Goal: Use online tool/utility: Utilize a website feature to perform a specific function

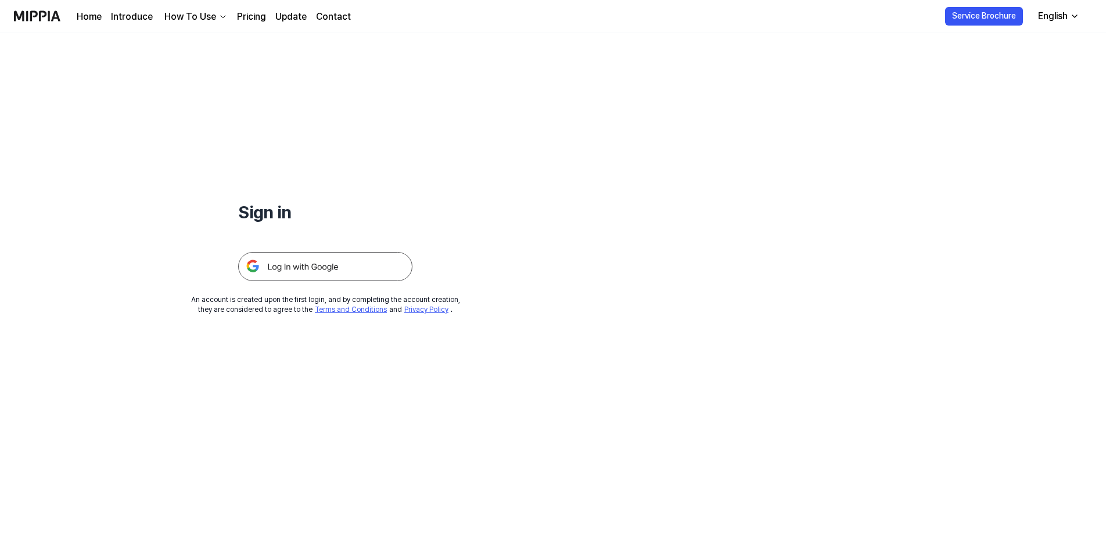
click at [311, 264] on img at bounding box center [325, 266] width 174 height 29
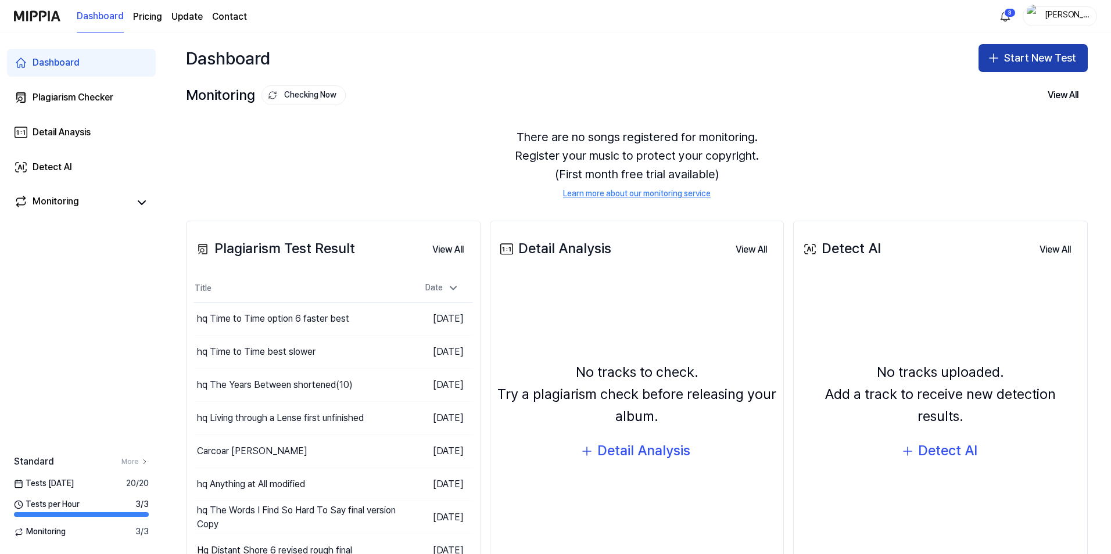
click at [1027, 56] on button "Start New Test" at bounding box center [1032, 58] width 109 height 28
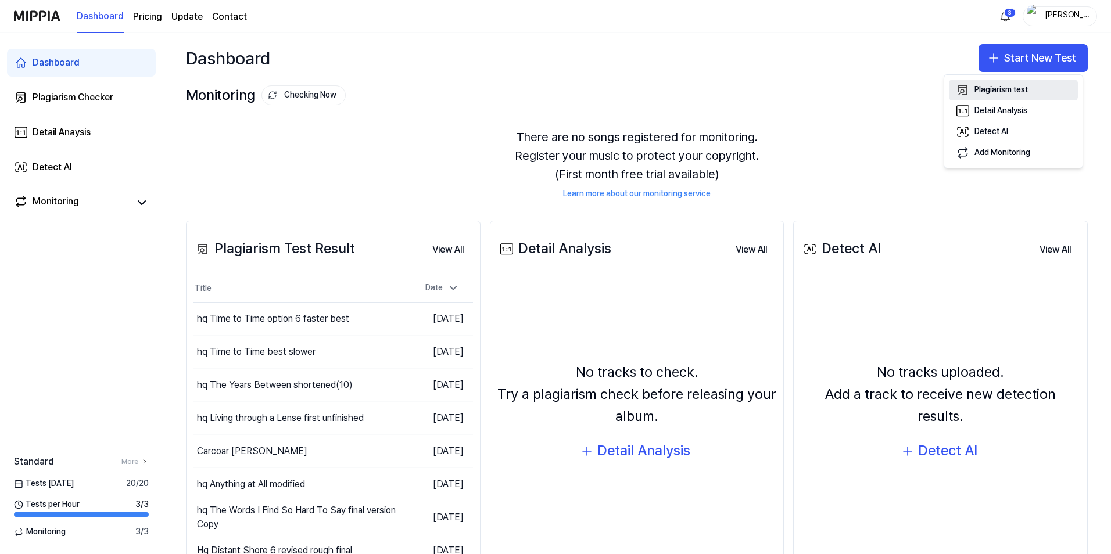
click at [995, 88] on div "Plagiarism test" at bounding box center [1000, 90] width 53 height 12
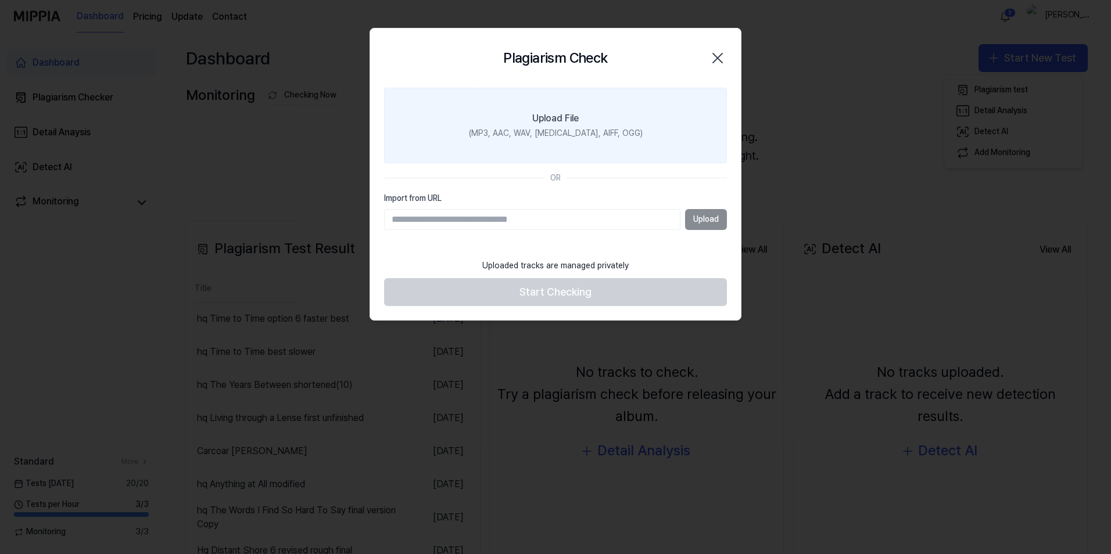
click at [537, 120] on div "Upload File" at bounding box center [555, 119] width 46 height 14
click at [0, 0] on input "Upload File (MP3, AAC, WAV, [MEDICAL_DATA], AIFF, OGG)" at bounding box center [0, 0] width 0 height 0
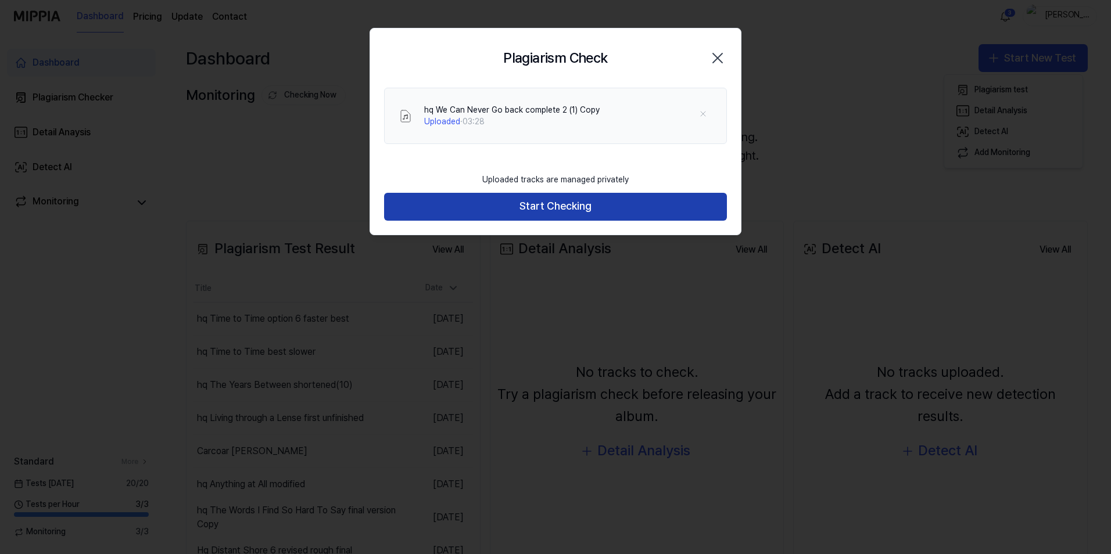
click at [561, 210] on button "Start Checking" at bounding box center [555, 207] width 343 height 28
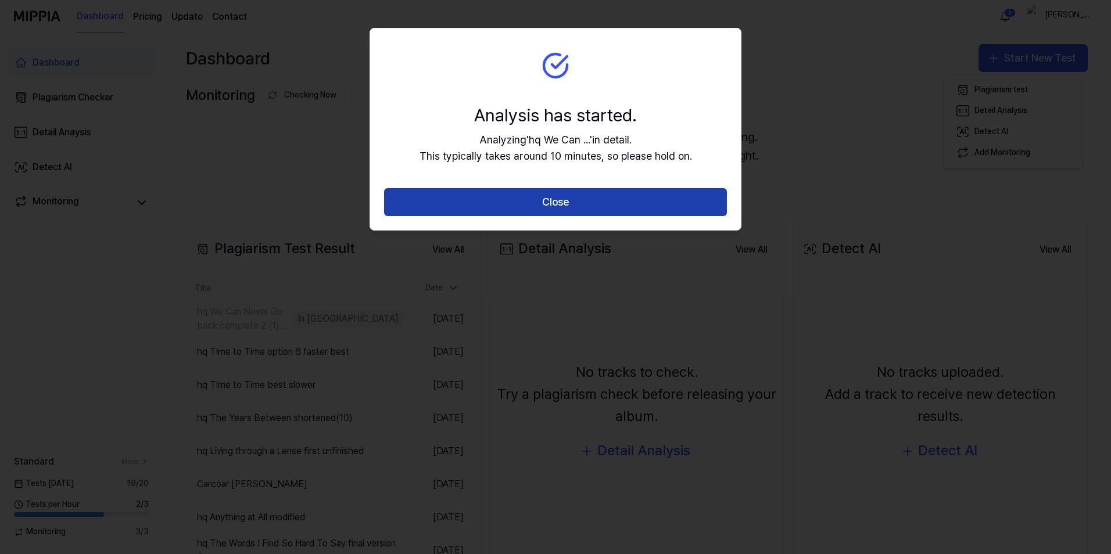
click at [574, 197] on button "Close" at bounding box center [555, 202] width 343 height 28
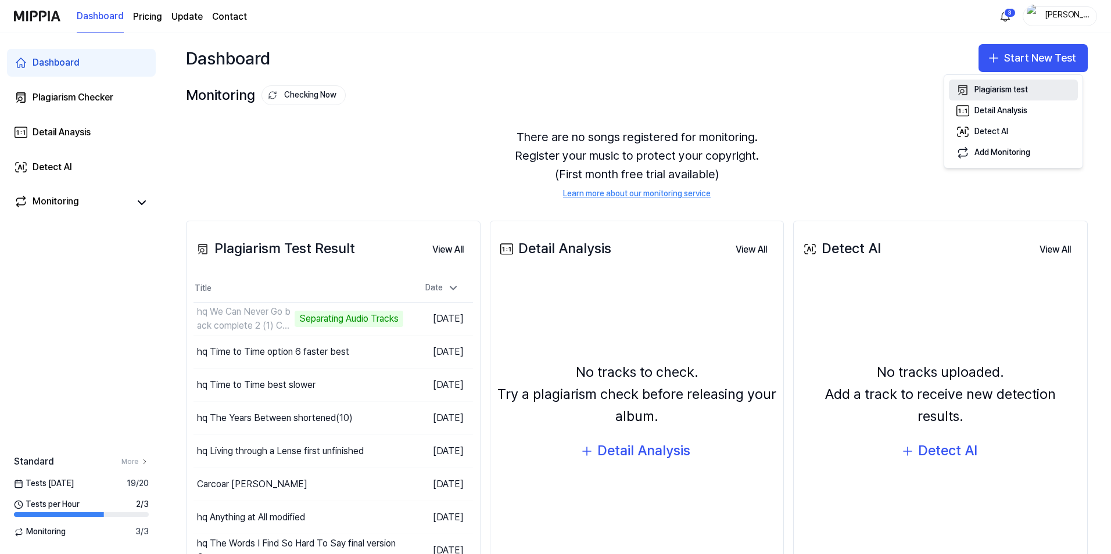
click at [1007, 89] on div "Plagiarism test" at bounding box center [1000, 90] width 53 height 12
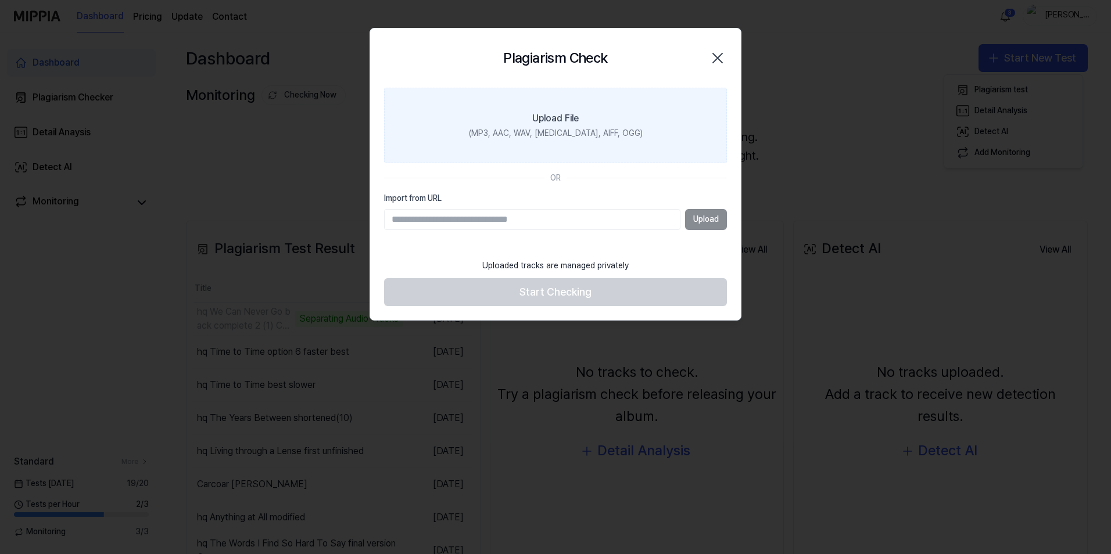
click at [580, 110] on label "Upload File (MP3, AAC, WAV, [MEDICAL_DATA], AIFF, OGG)" at bounding box center [555, 126] width 343 height 76
click at [0, 0] on input "Upload File (MP3, AAC, WAV, [MEDICAL_DATA], AIFF, OGG)" at bounding box center [0, 0] width 0 height 0
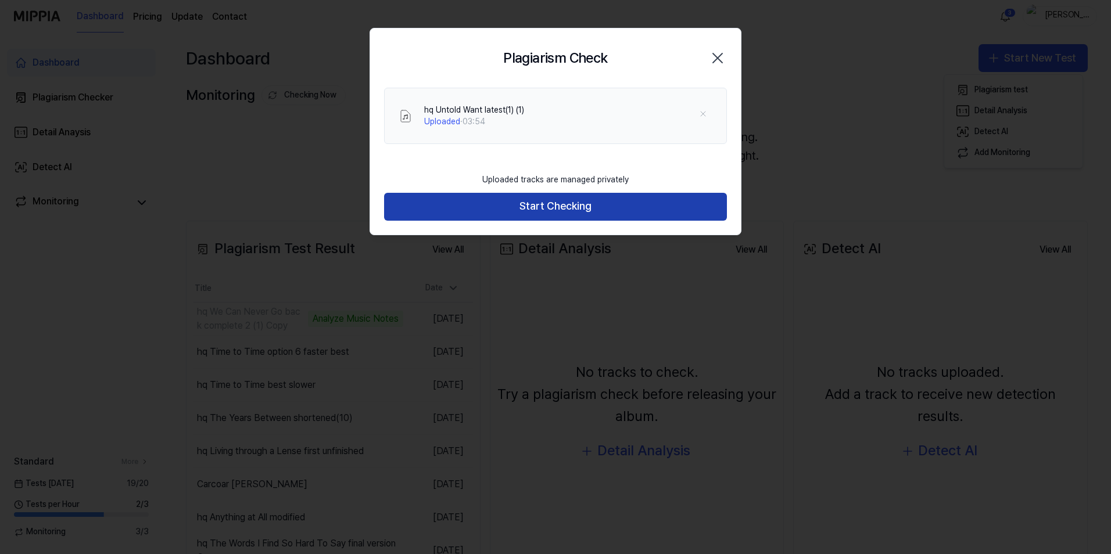
click at [552, 206] on button "Start Checking" at bounding box center [555, 207] width 343 height 28
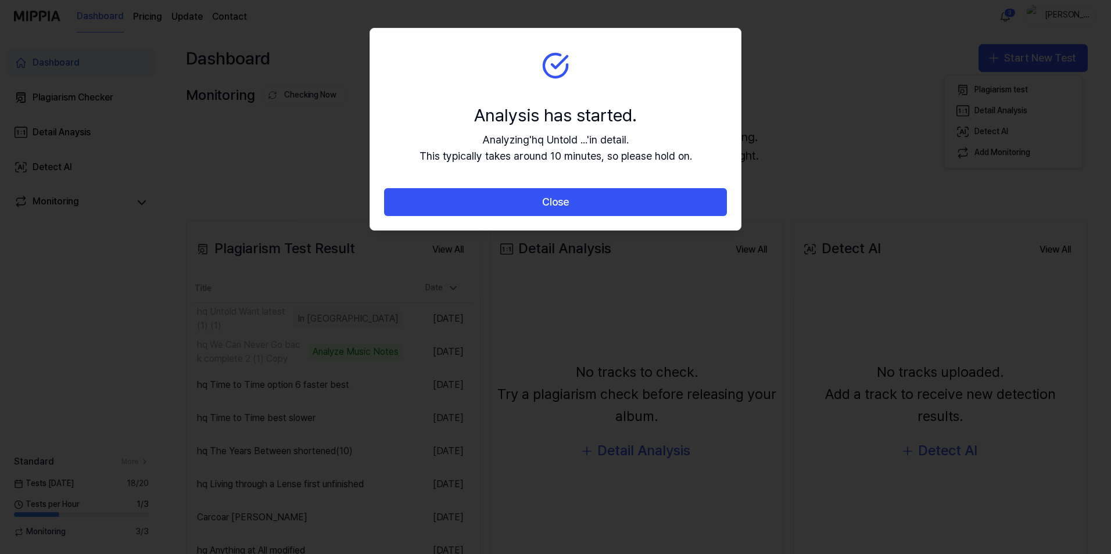
click at [554, 204] on button "Close" at bounding box center [555, 202] width 343 height 28
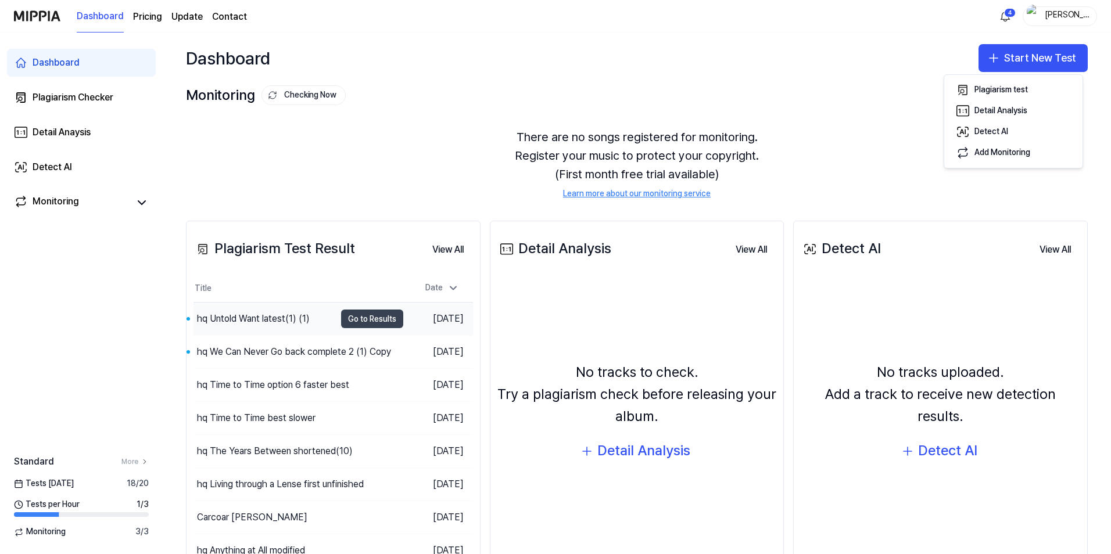
click at [353, 322] on button "Go to Results" at bounding box center [372, 319] width 62 height 19
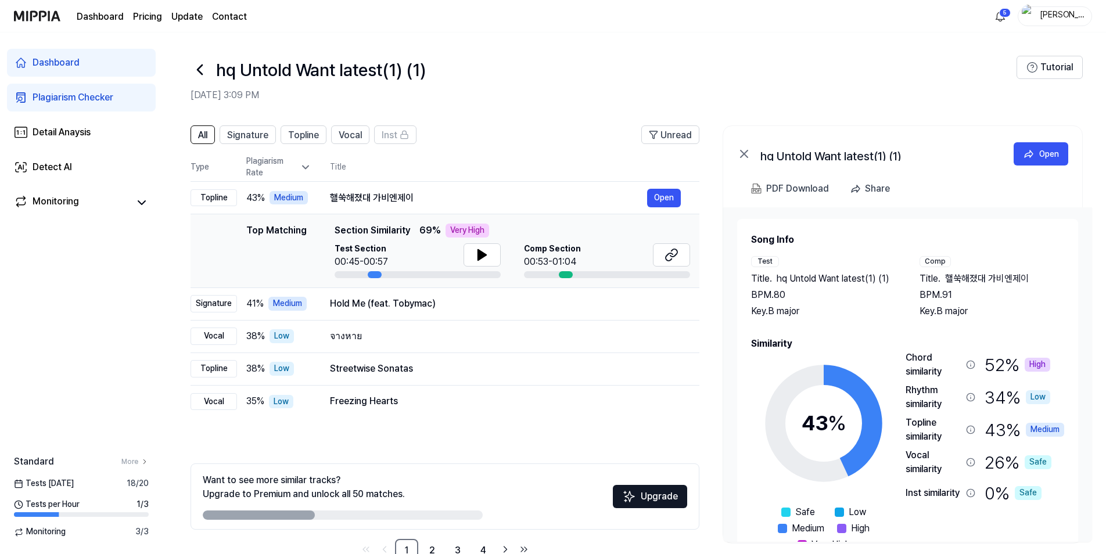
click at [55, 67] on div "Dashboard" at bounding box center [56, 63] width 47 height 14
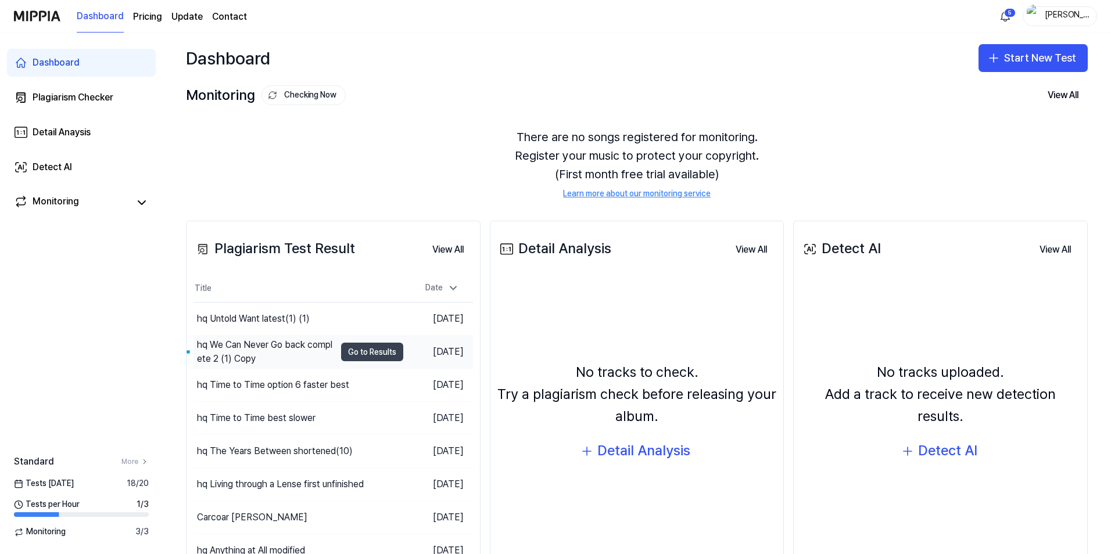
click at [367, 345] on button "Go to Results" at bounding box center [372, 352] width 62 height 19
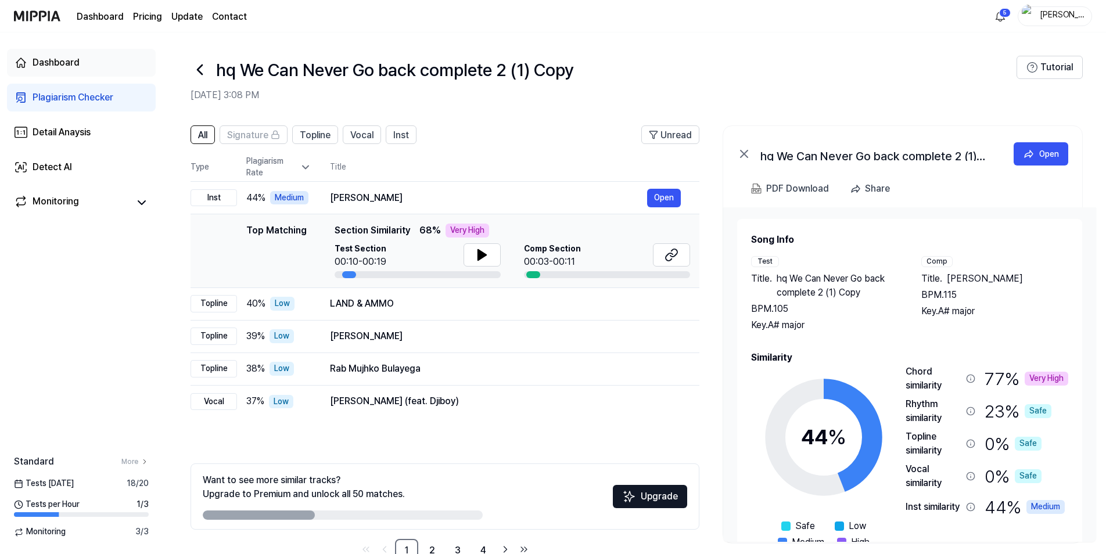
click at [44, 58] on div "Dashboard" at bounding box center [56, 63] width 47 height 14
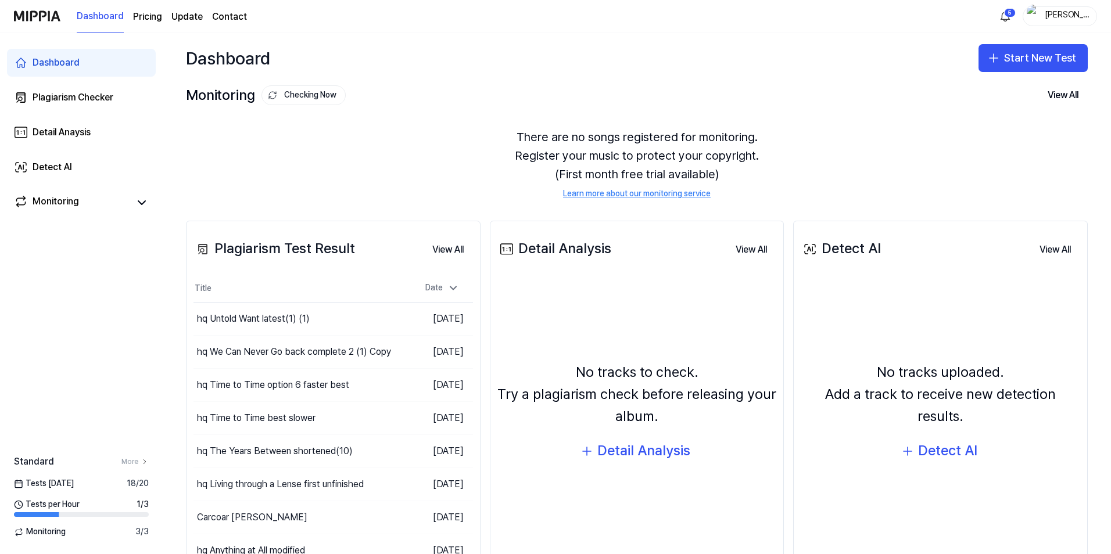
click at [656, 193] on link "Learn more about our monitoring service" at bounding box center [637, 194] width 148 height 12
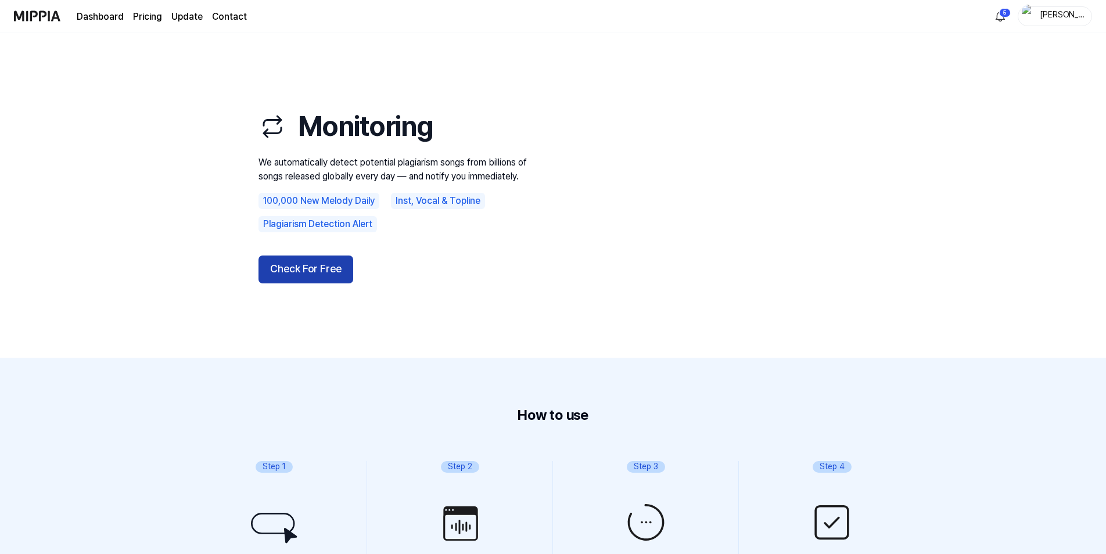
click at [318, 271] on button "Check For Free" at bounding box center [305, 270] width 95 height 28
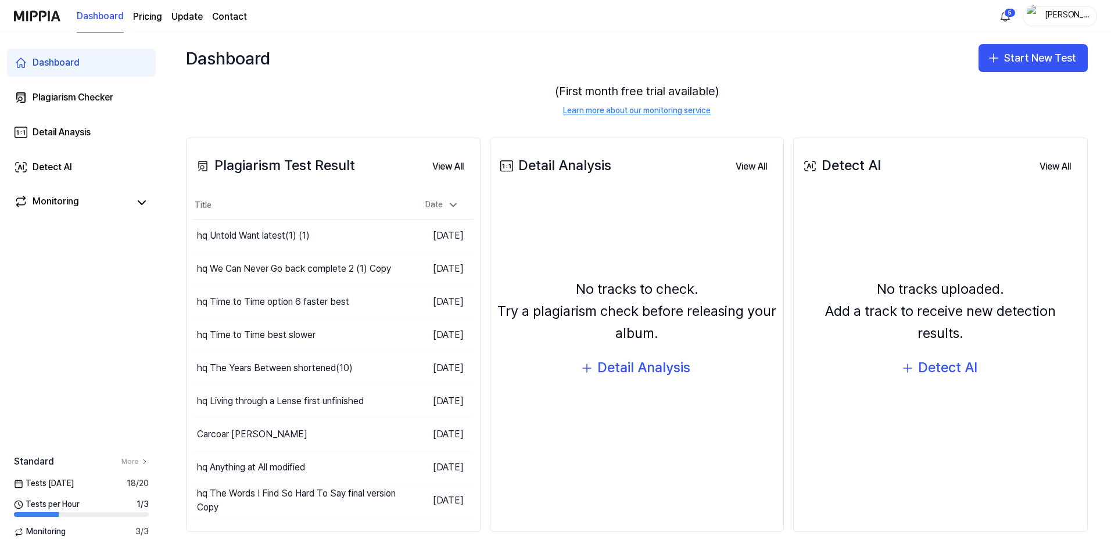
scroll to position [84, 0]
click at [61, 207] on div "Monitoring" at bounding box center [56, 203] width 46 height 16
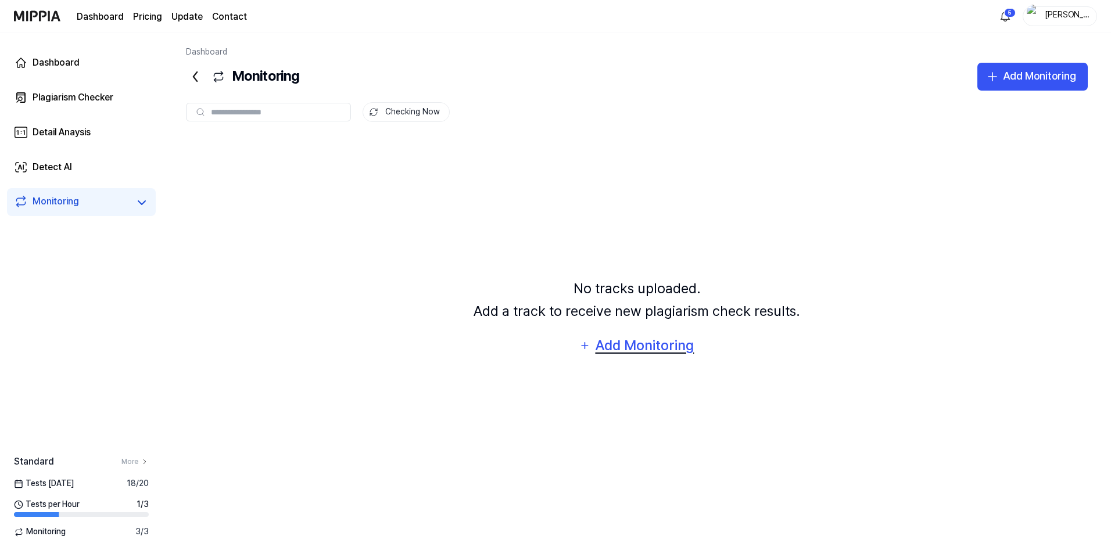
click at [628, 349] on div "Add Monitoring" at bounding box center [644, 346] width 100 height 22
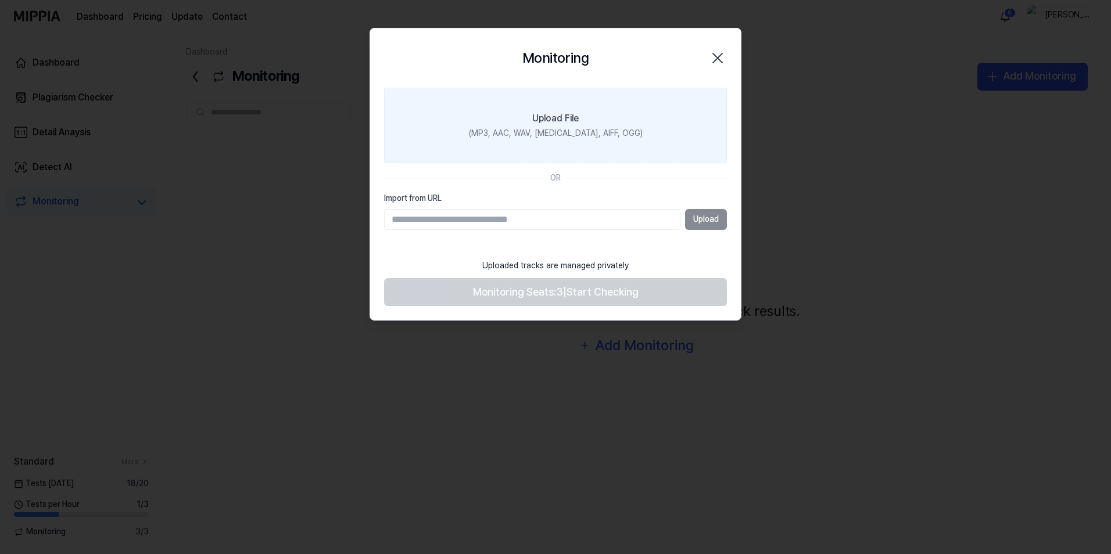
click at [565, 134] on div "(MP3, AAC, WAV, [MEDICAL_DATA], AIFF, OGG)" at bounding box center [556, 134] width 174 height 12
click at [0, 0] on input "Upload File (MP3, AAC, WAV, [MEDICAL_DATA], AIFF, OGG)" at bounding box center [0, 0] width 0 height 0
click at [569, 128] on div "(MP3, AAC, WAV, [MEDICAL_DATA], AIFF, OGG)" at bounding box center [556, 134] width 174 height 12
click at [0, 0] on input "Upload File (MP3, AAC, WAV, [MEDICAL_DATA], AIFF, OGG)" at bounding box center [0, 0] width 0 height 0
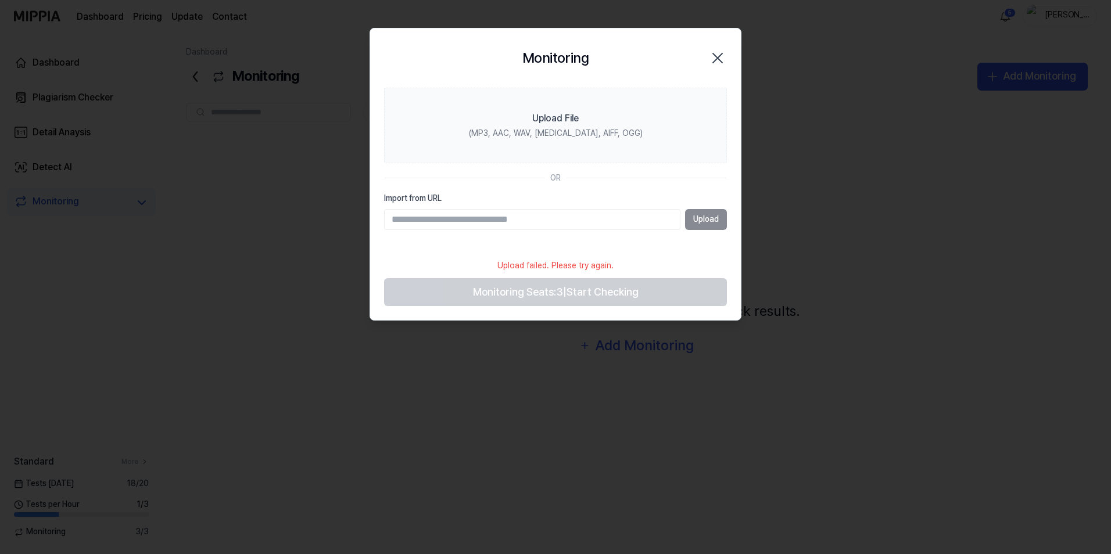
click at [717, 62] on icon "button" at bounding box center [717, 58] width 19 height 19
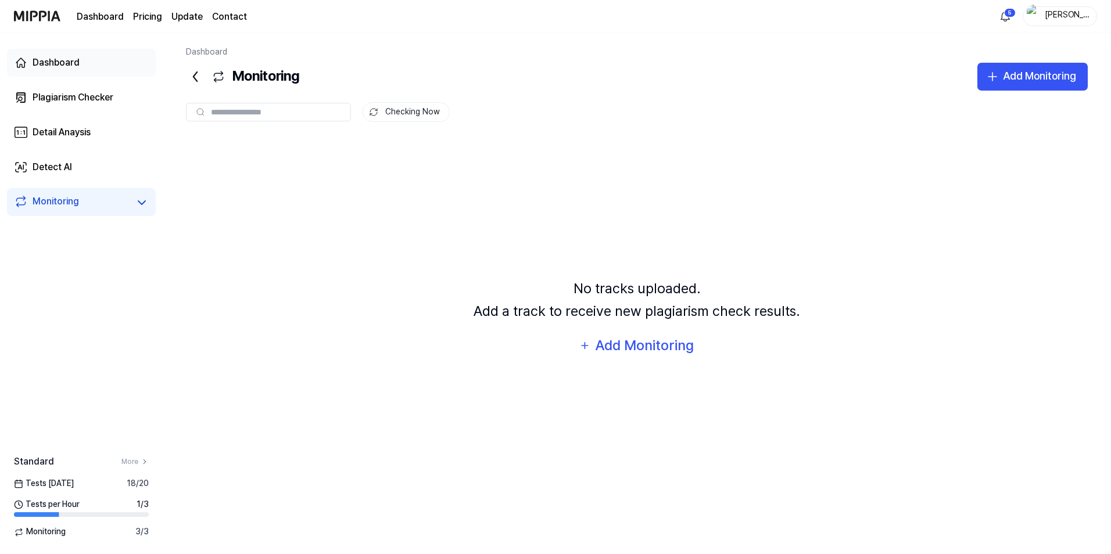
click at [71, 64] on div "Dashboard" at bounding box center [56, 63] width 47 height 14
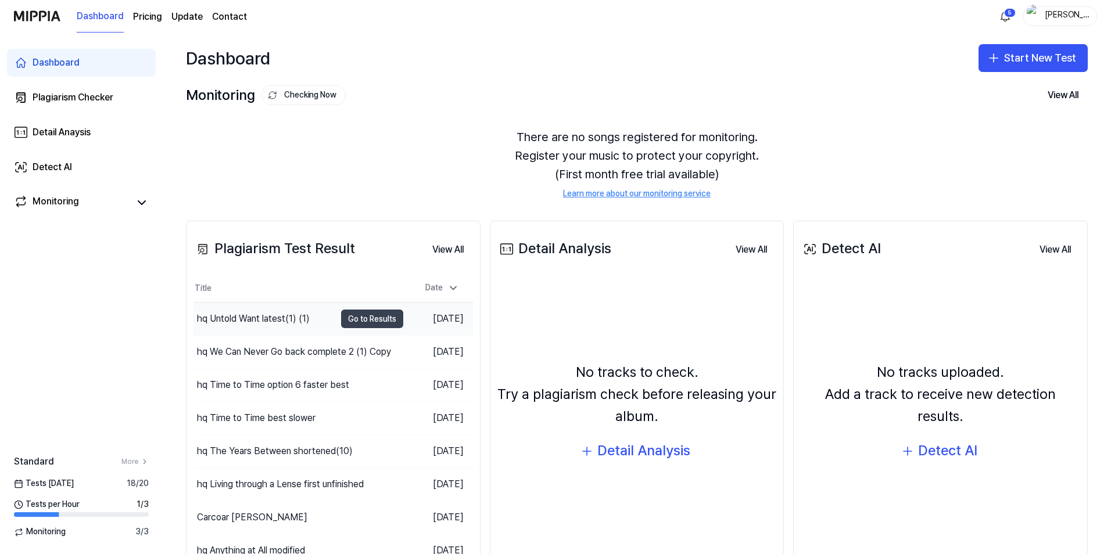
click at [369, 317] on button "Go to Results" at bounding box center [372, 319] width 62 height 19
